Goal: Subscribe to service/newsletter

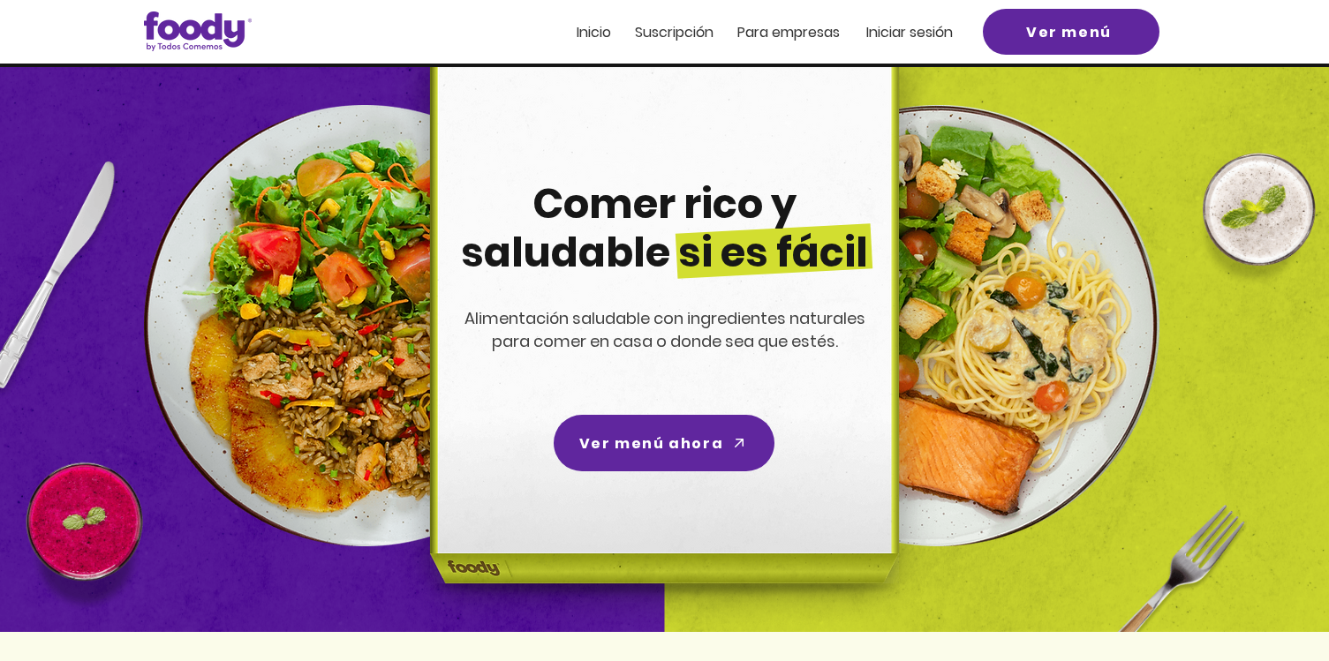
scroll to position [33, 0]
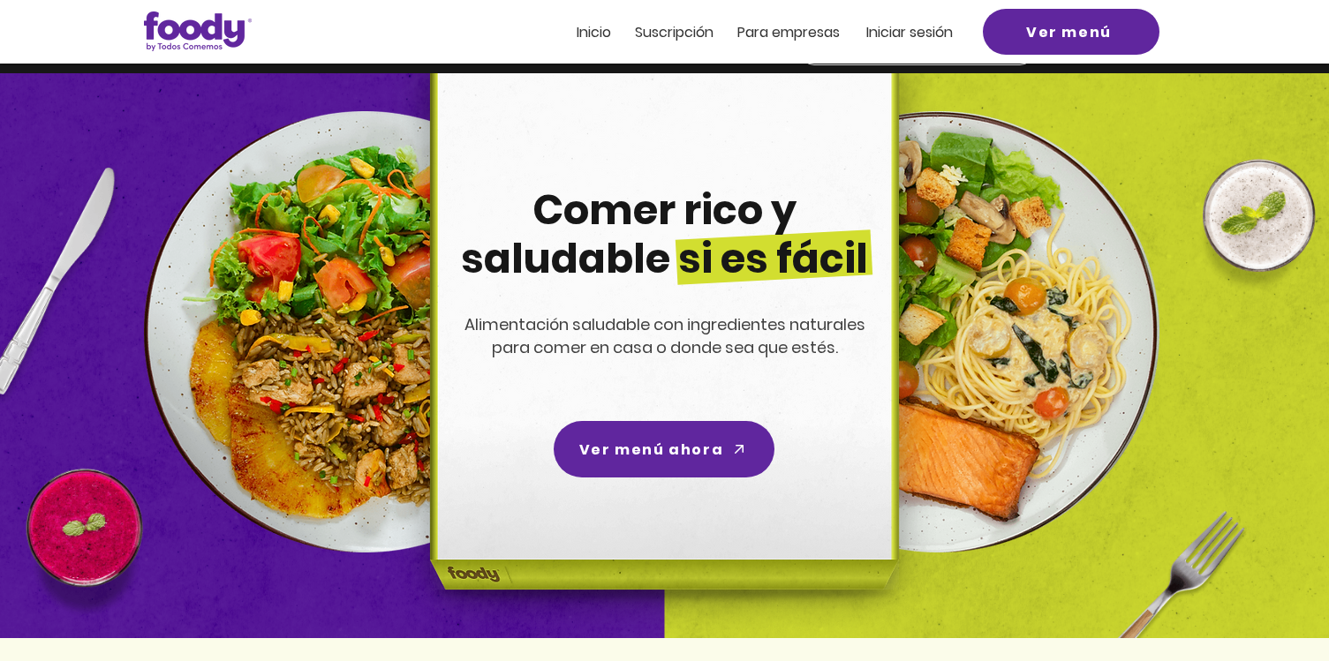
click at [685, 26] on span "Suscripción" at bounding box center [674, 32] width 79 height 20
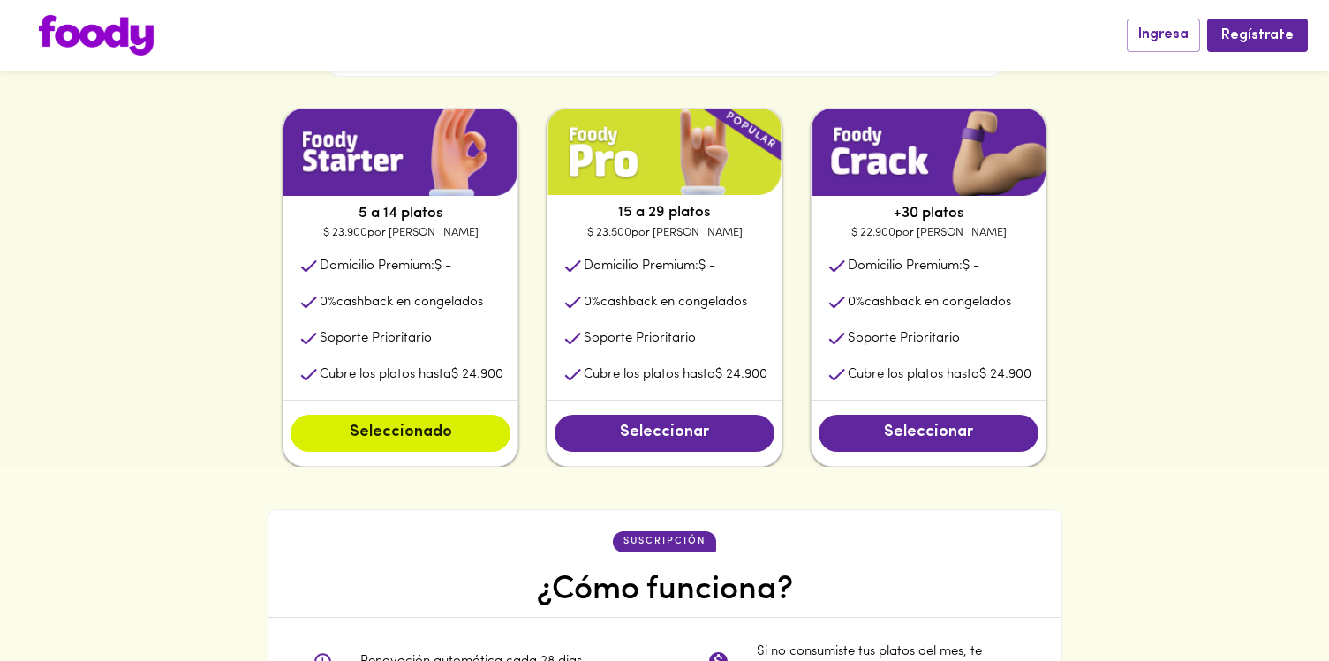
scroll to position [809, 0]
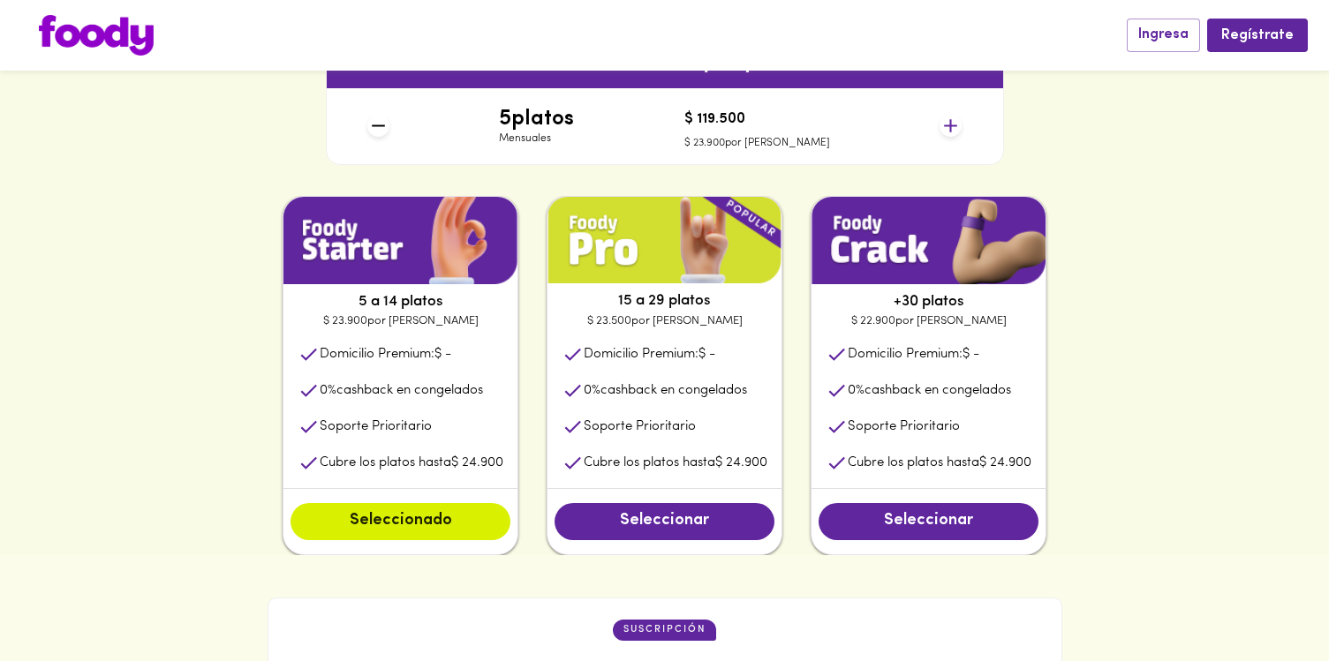
click at [351, 303] on p "5 a 14 platos" at bounding box center [400, 301] width 234 height 21
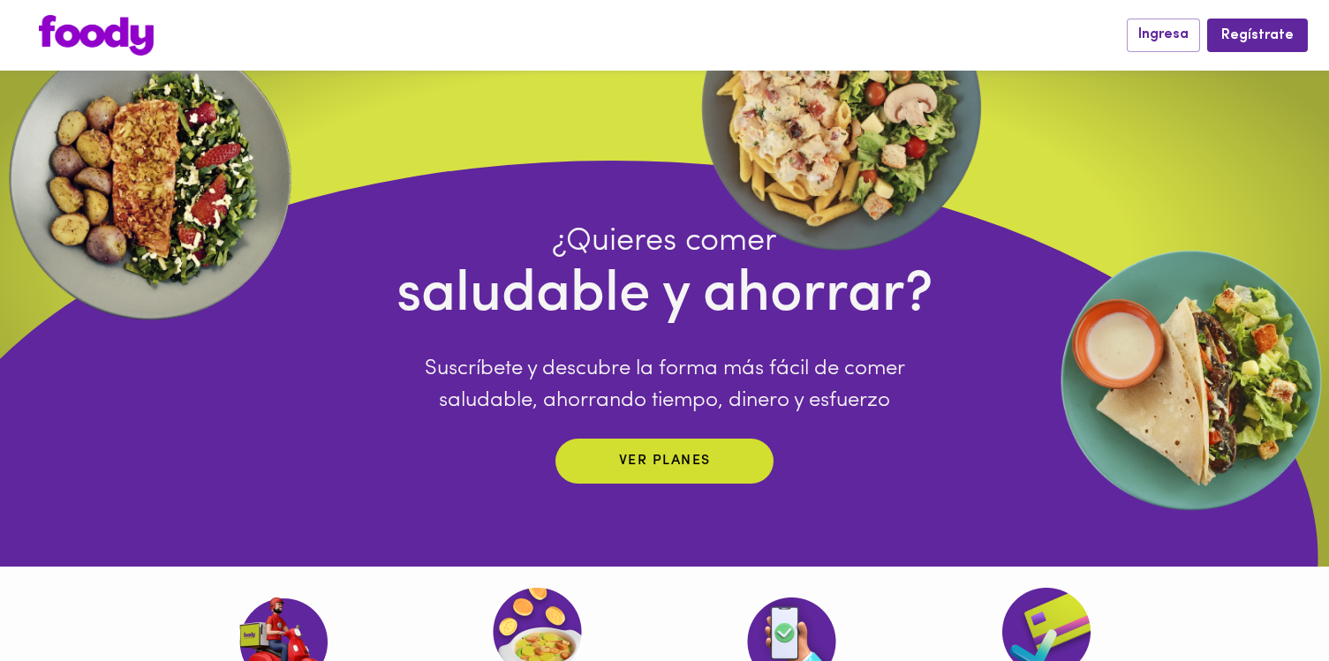
scroll to position [0, 0]
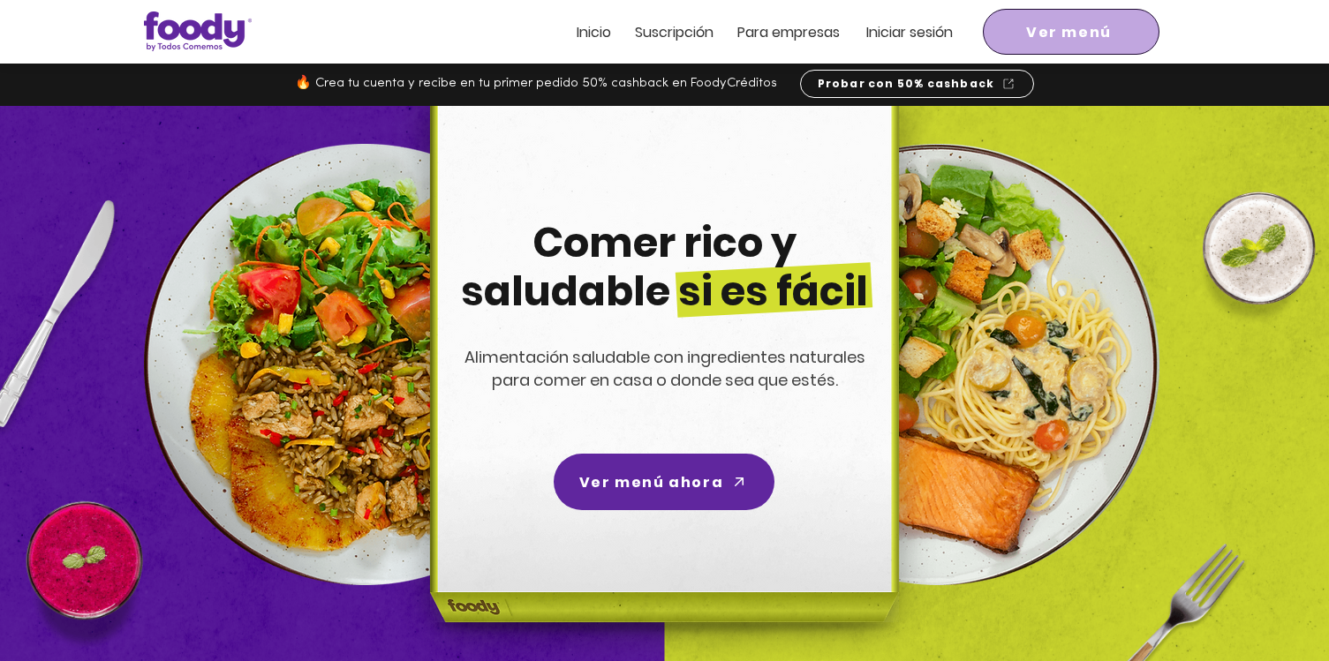
click at [1027, 40] on span "Ver menú" at bounding box center [1069, 32] width 86 height 22
